Goal: Navigation & Orientation: Find specific page/section

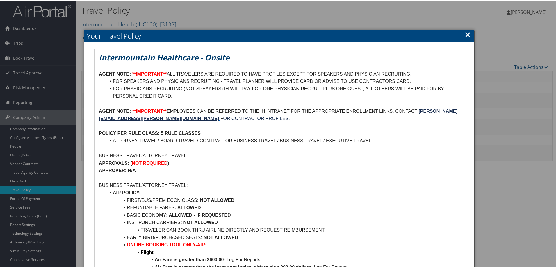
click at [466, 34] on link "×" at bounding box center [468, 34] width 7 height 12
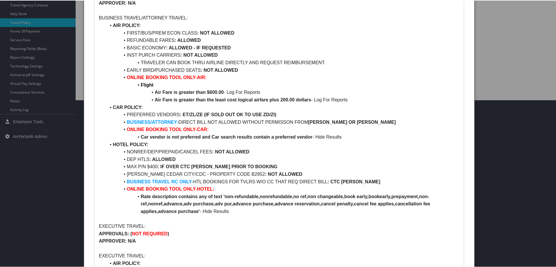
scroll to position [175, 0]
